Goal: Task Accomplishment & Management: Use online tool/utility

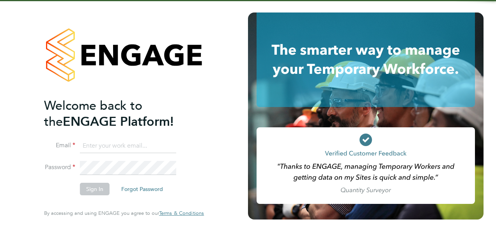
type input "[EMAIL_ADDRESS][DOMAIN_NAME]"
click at [92, 187] on button "Sign In" at bounding box center [95, 189] width 30 height 12
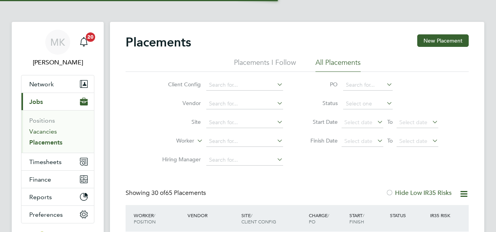
click at [42, 130] on link "Vacancies" at bounding box center [43, 131] width 28 height 7
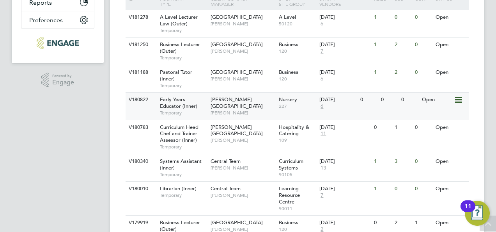
scroll to position [195, 0]
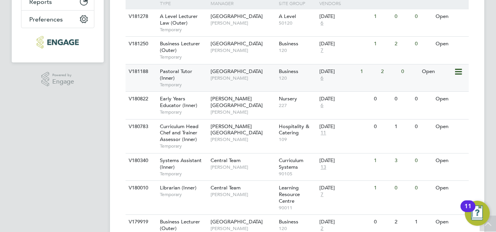
click at [187, 74] on span "Pastoral Tutor (Inner)" at bounding box center [176, 74] width 32 height 13
click at [192, 73] on div "Pastoral Tutor (Inner) Temporary" at bounding box center [181, 77] width 55 height 27
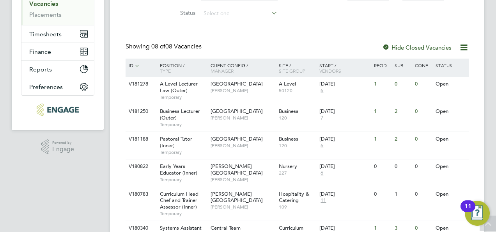
scroll to position [156, 0]
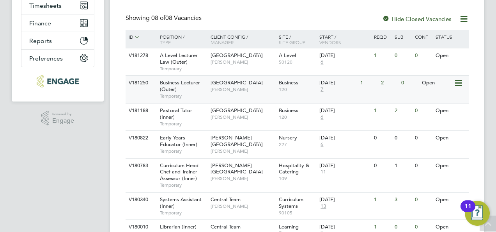
click at [186, 81] on span "Business Lecturer (Outer)" at bounding box center [180, 85] width 40 height 13
click at [200, 114] on div "Pastoral Tutor (Inner) Temporary" at bounding box center [181, 116] width 55 height 27
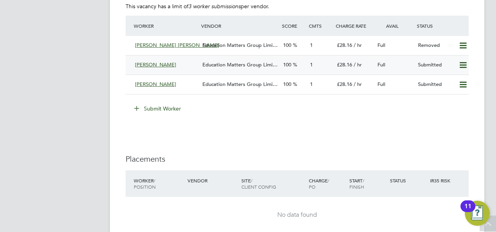
click at [172, 61] on div "Mahdi Hassan" at bounding box center [166, 65] width 68 height 13
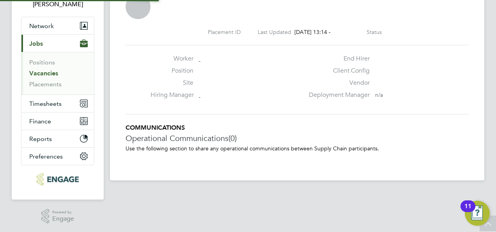
scroll to position [4, 4]
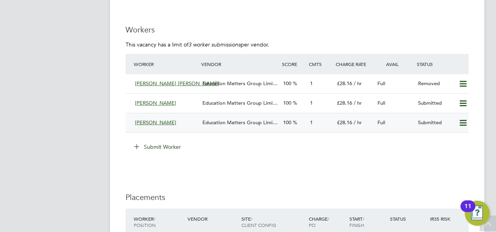
click at [194, 120] on div "Unice Walraven" at bounding box center [166, 122] width 68 height 13
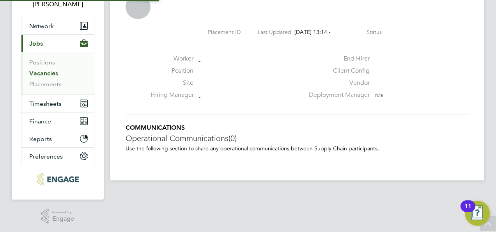
scroll to position [4, 4]
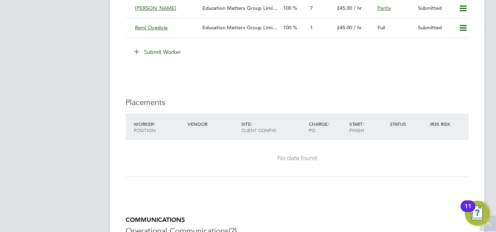
scroll to position [1331, 0]
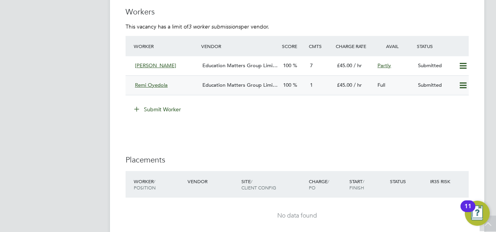
click at [201, 87] on div "Education Matters Group Limi…" at bounding box center [239, 85] width 81 height 13
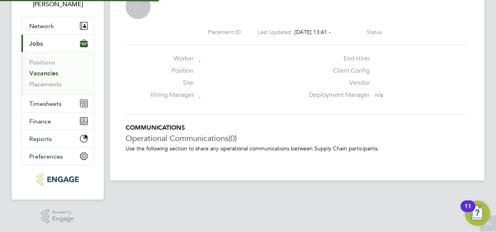
scroll to position [4, 4]
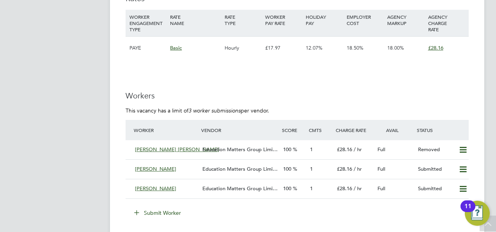
scroll to position [1486, 0]
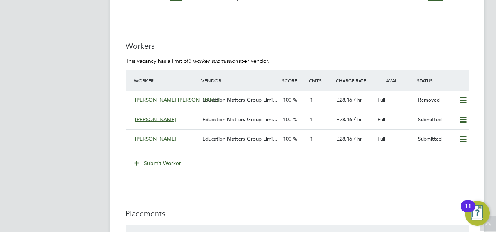
click at [166, 165] on button "Submit Worker" at bounding box center [158, 163] width 59 height 12
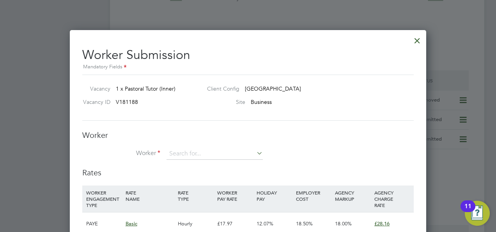
click at [416, 40] on div at bounding box center [418, 39] width 14 height 14
